Goal: Find specific page/section: Find specific page/section

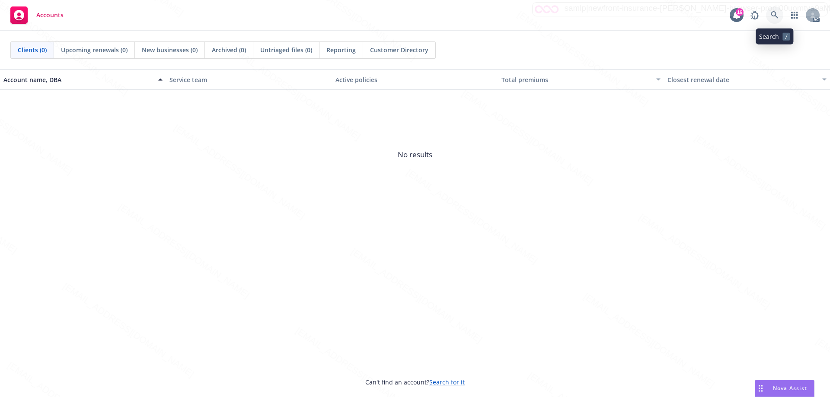
click at [771, 10] on link at bounding box center [774, 14] width 17 height 17
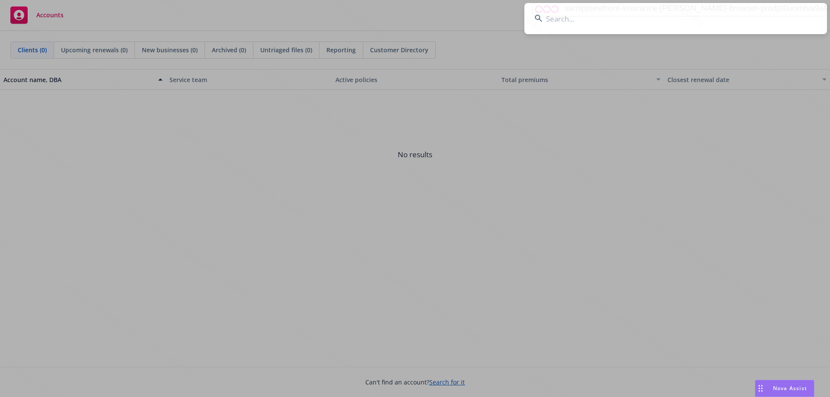
type input "OA4063490"
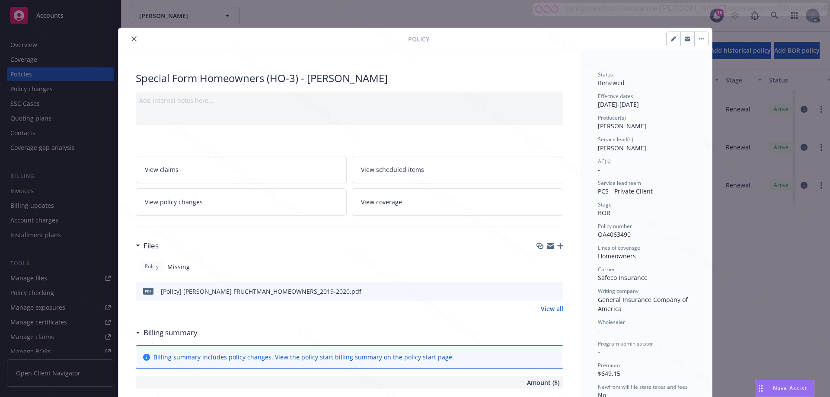
click at [131, 40] on icon "close" at bounding box center [133, 38] width 5 height 5
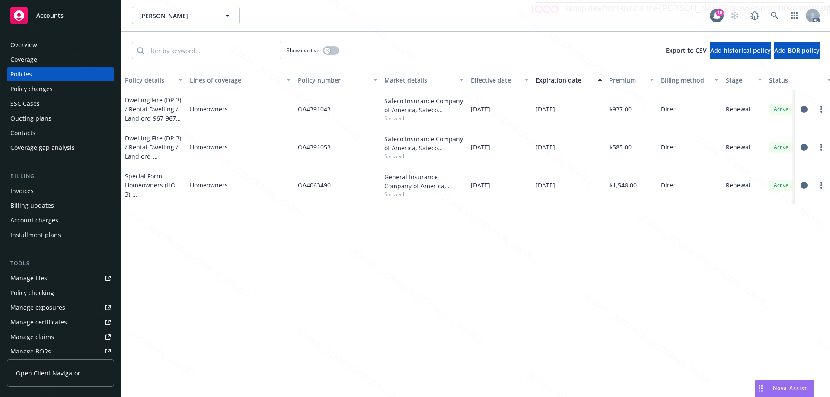
click at [391, 235] on div "Policy details Lines of coverage Policy number Market details Effective date Ex…" at bounding box center [475, 233] width 708 height 327
click at [773, 13] on icon at bounding box center [774, 16] width 8 height 8
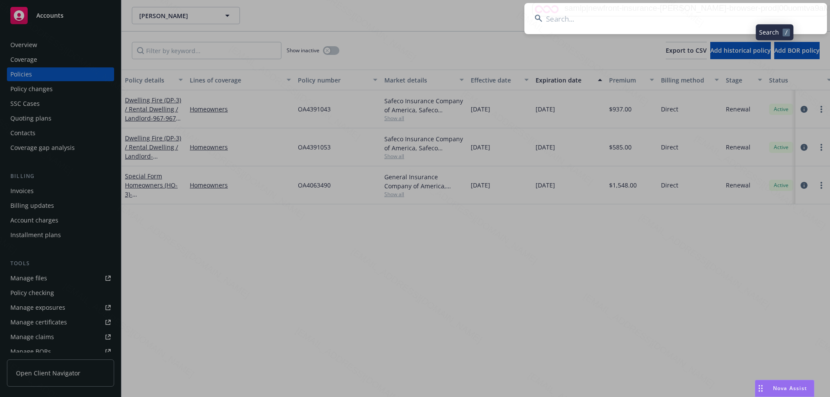
type input "[CREDIT_CARD_NUMBER]"
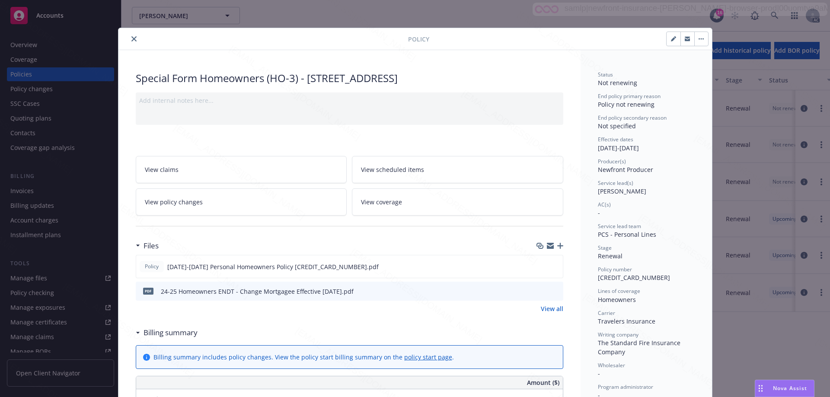
click at [131, 40] on icon "close" at bounding box center [133, 38] width 5 height 5
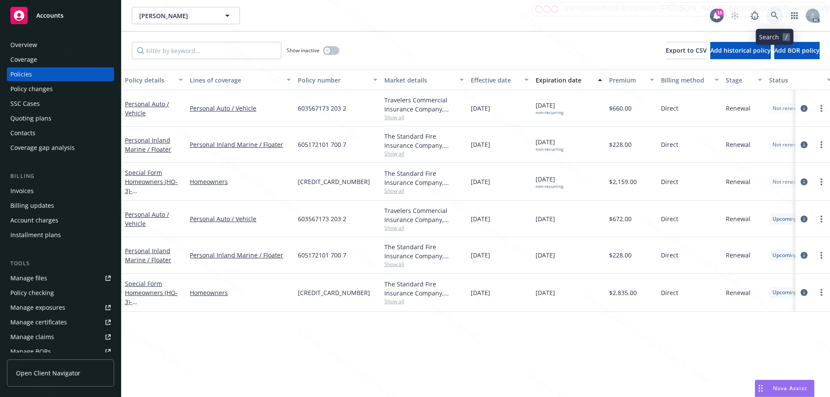
click at [771, 16] on icon at bounding box center [774, 16] width 8 height 8
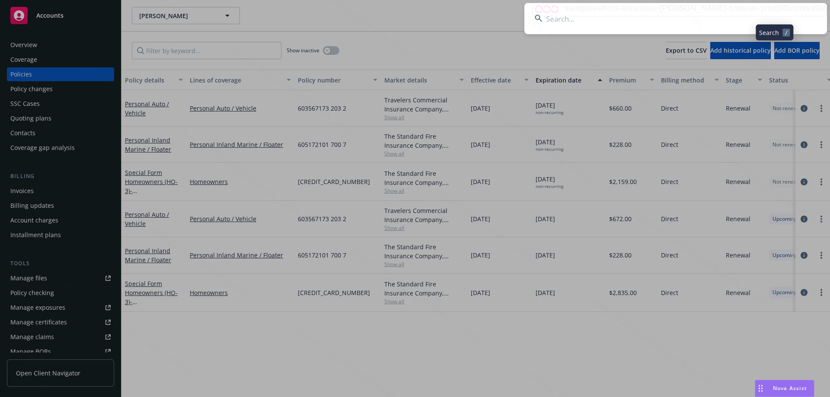
type input "VSEQ342748"
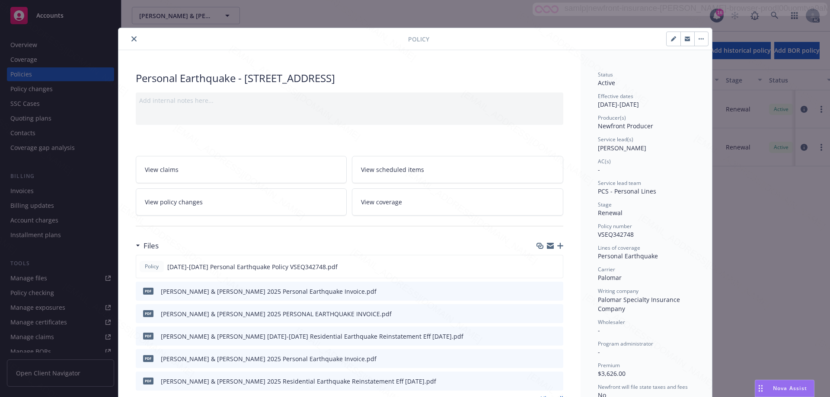
click at [131, 38] on icon "close" at bounding box center [133, 38] width 5 height 5
